Goal: Use online tool/utility: Utilize a website feature to perform a specific function

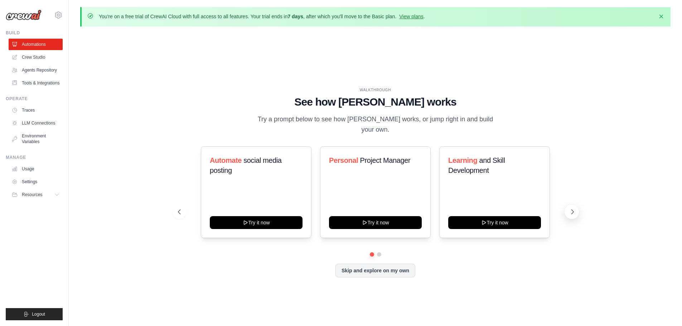
click at [573, 210] on icon at bounding box center [572, 212] width 2 height 4
click at [571, 208] on icon at bounding box center [572, 211] width 7 height 7
click at [28, 57] on link "Crew Studio" at bounding box center [36, 57] width 54 height 11
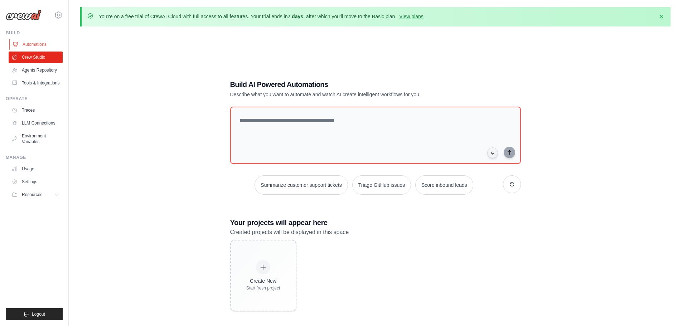
click at [31, 47] on link "Automations" at bounding box center [36, 44] width 54 height 11
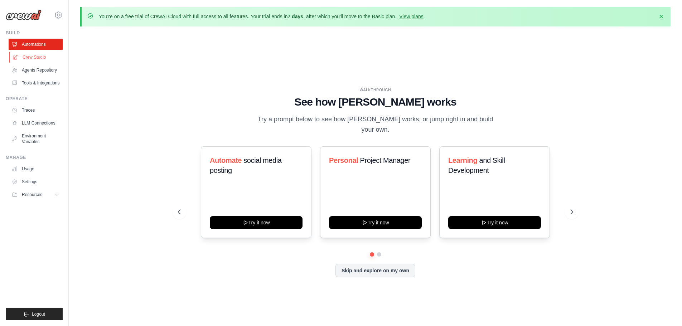
click at [38, 59] on link "Crew Studio" at bounding box center [36, 57] width 54 height 11
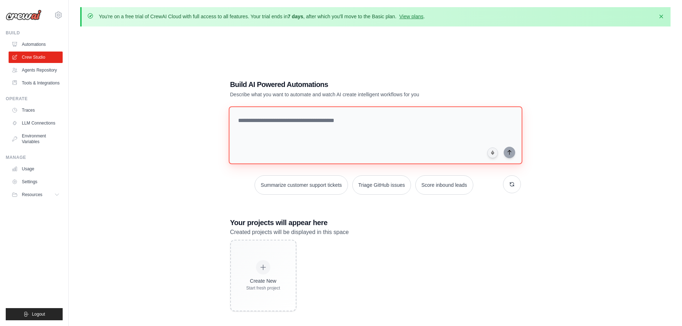
click at [265, 135] on textarea at bounding box center [374, 135] width 293 height 58
type textarea "**********"
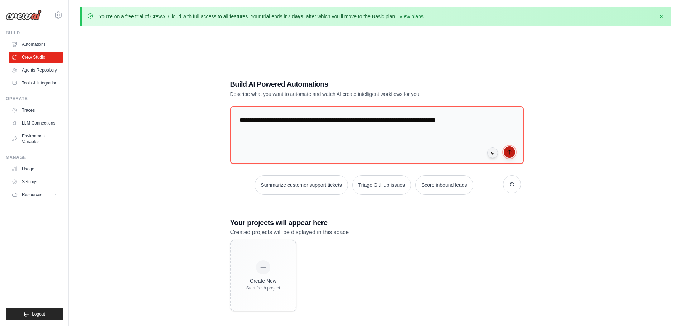
click at [510, 151] on icon "submit" at bounding box center [509, 152] width 3 height 4
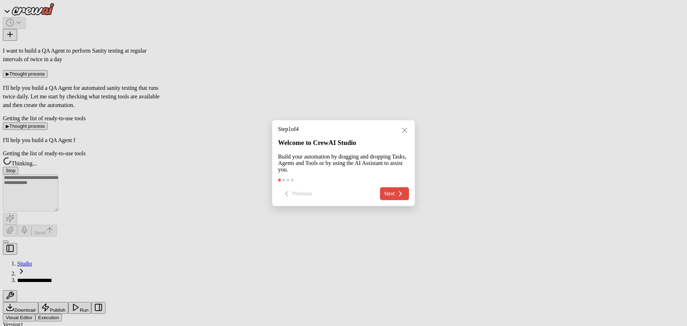
click at [395, 187] on button "Next" at bounding box center [394, 193] width 29 height 13
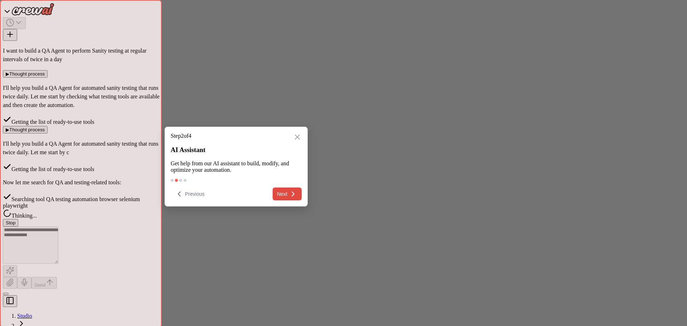
click at [292, 191] on button "Next" at bounding box center [287, 194] width 29 height 13
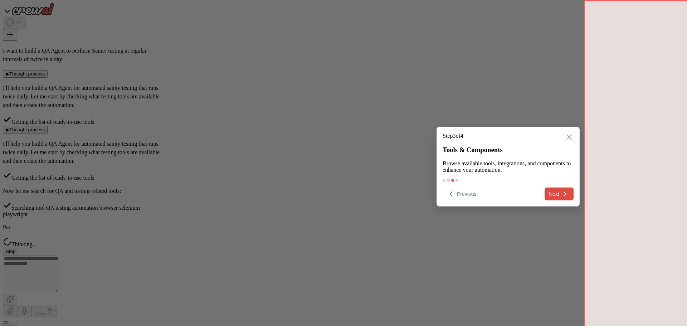
click at [560, 188] on button "Next" at bounding box center [559, 194] width 29 height 13
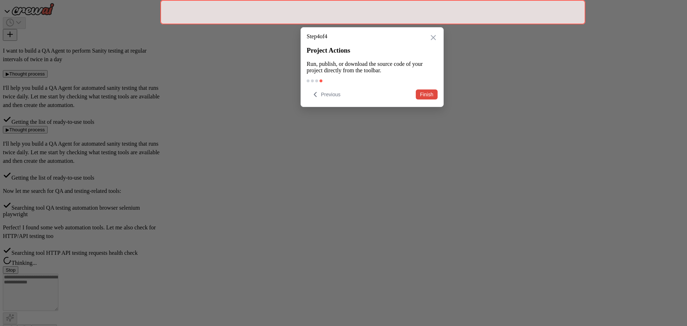
scroll to position [23, 0]
click at [426, 89] on button "Finish" at bounding box center [427, 94] width 22 height 10
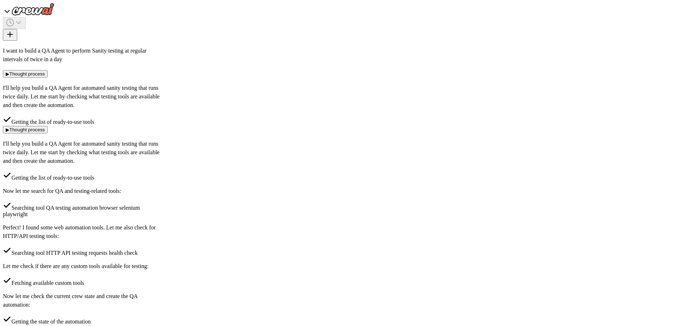
scroll to position [334, 0]
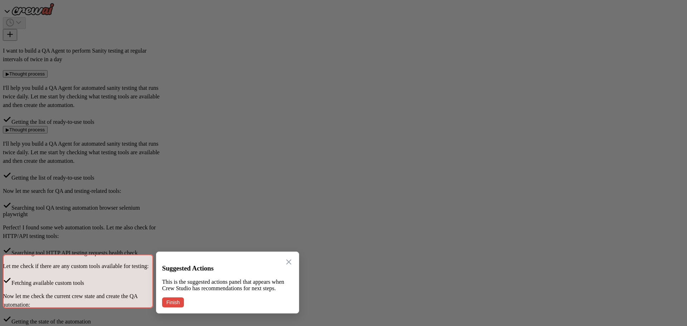
click at [171, 299] on button "Finish" at bounding box center [173, 302] width 22 height 10
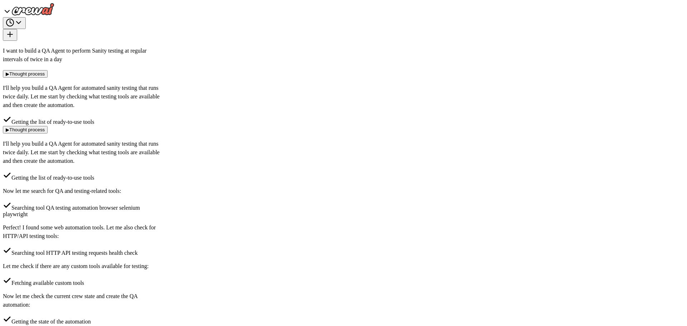
scroll to position [388, 0]
drag, startPoint x: 273, startPoint y: 153, endPoint x: 332, endPoint y: 127, distance: 64.6
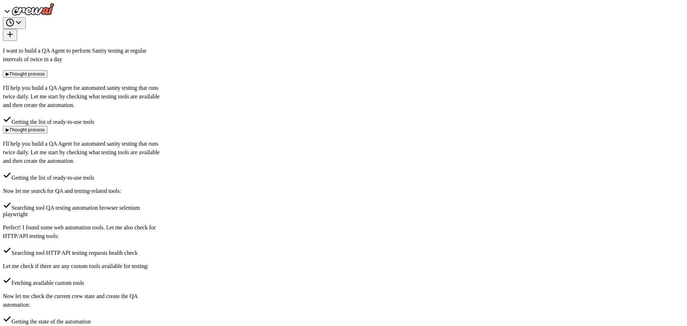
drag, startPoint x: 359, startPoint y: 286, endPoint x: 349, endPoint y: 181, distance: 105.7
drag, startPoint x: 425, startPoint y: 273, endPoint x: 430, endPoint y: 206, distance: 66.7
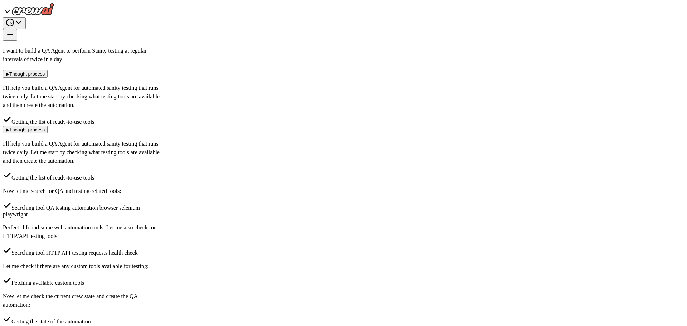
drag, startPoint x: 320, startPoint y: 149, endPoint x: 272, endPoint y: 309, distance: 166.7
drag, startPoint x: 327, startPoint y: 185, endPoint x: 298, endPoint y: 269, distance: 88.7
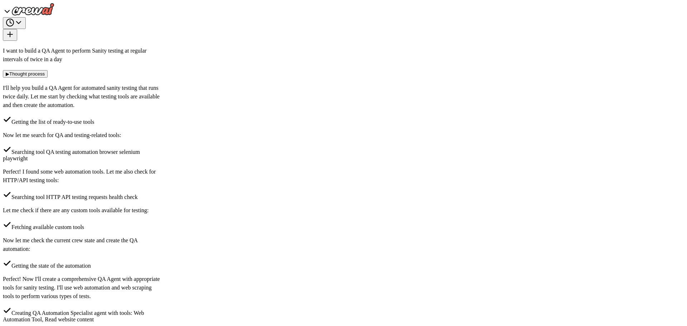
scroll to position [590, 0]
